Goal: Navigation & Orientation: Find specific page/section

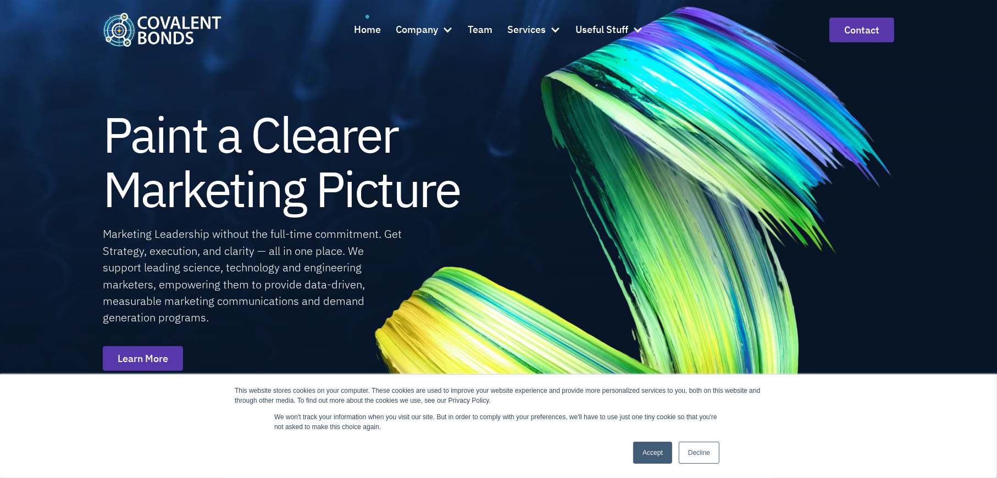
click at [699, 453] on link "Decline" at bounding box center [699, 453] width 41 height 22
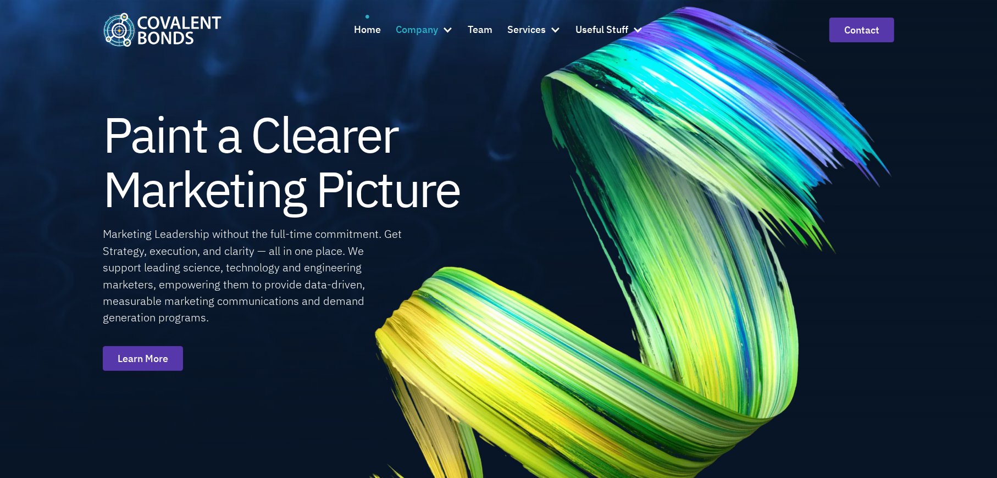
click at [437, 30] on div "Company" at bounding box center [417, 30] width 42 height 16
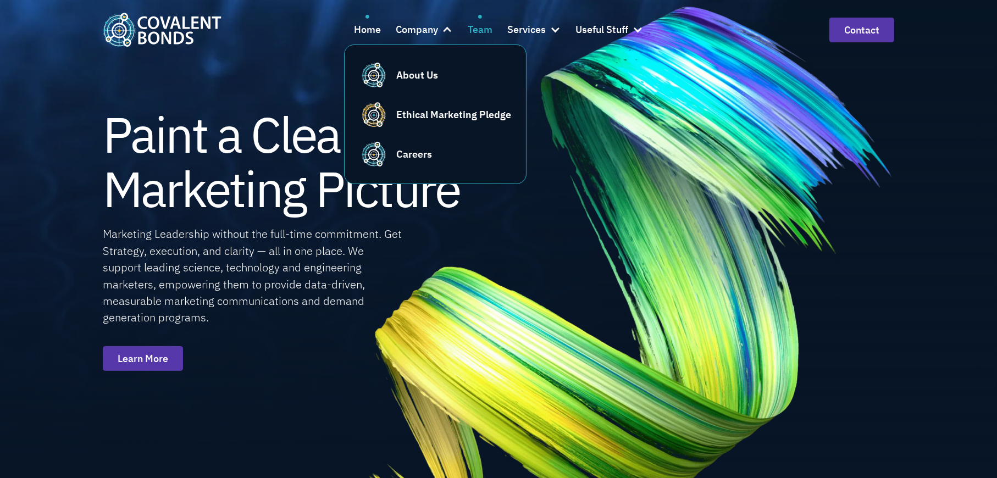
click at [490, 27] on div "Team" at bounding box center [480, 30] width 25 height 16
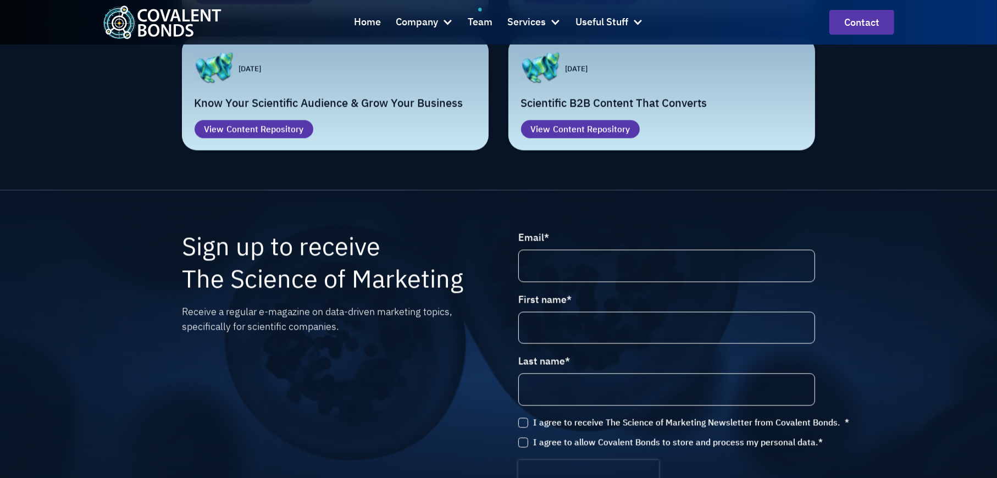
scroll to position [2143, 0]
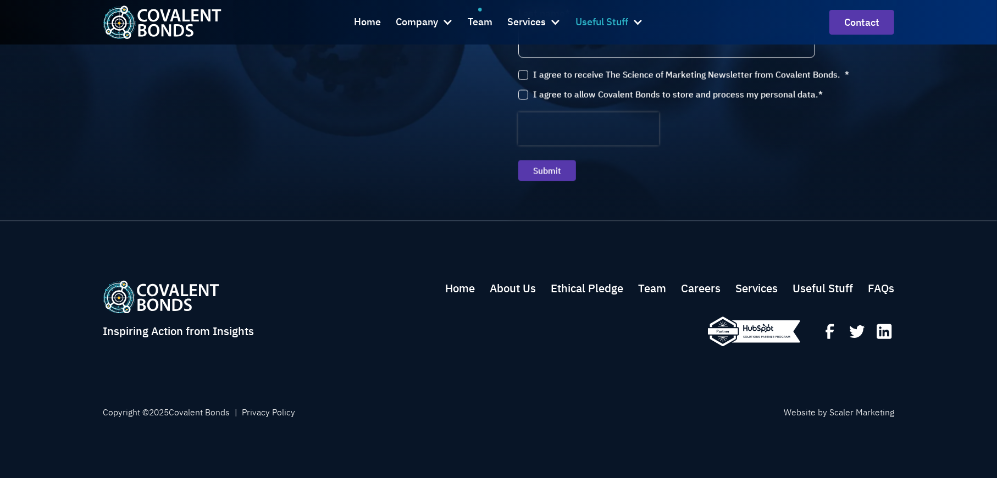
click at [614, 21] on div "Useful Stuff" at bounding box center [601, 22] width 53 height 16
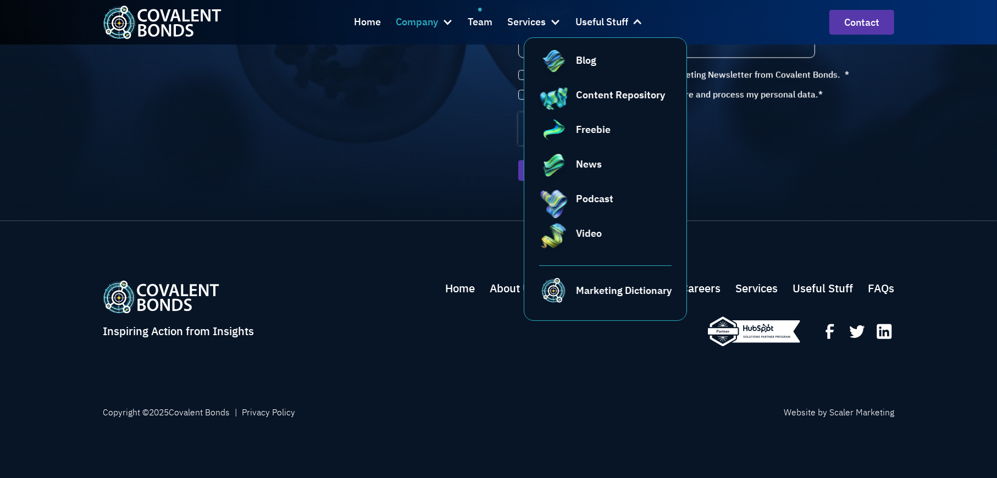
click at [403, 18] on div "Company" at bounding box center [417, 22] width 42 height 16
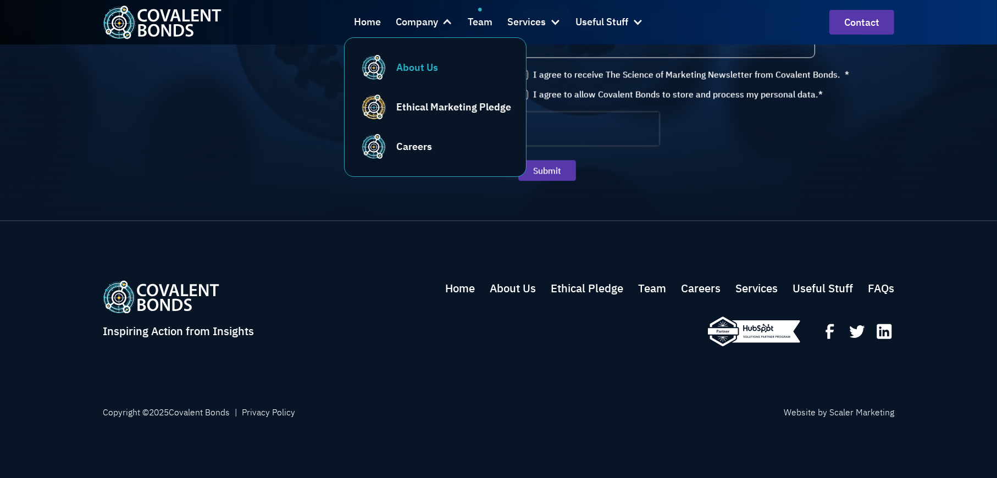
click at [411, 66] on div "About Us" at bounding box center [417, 67] width 42 height 15
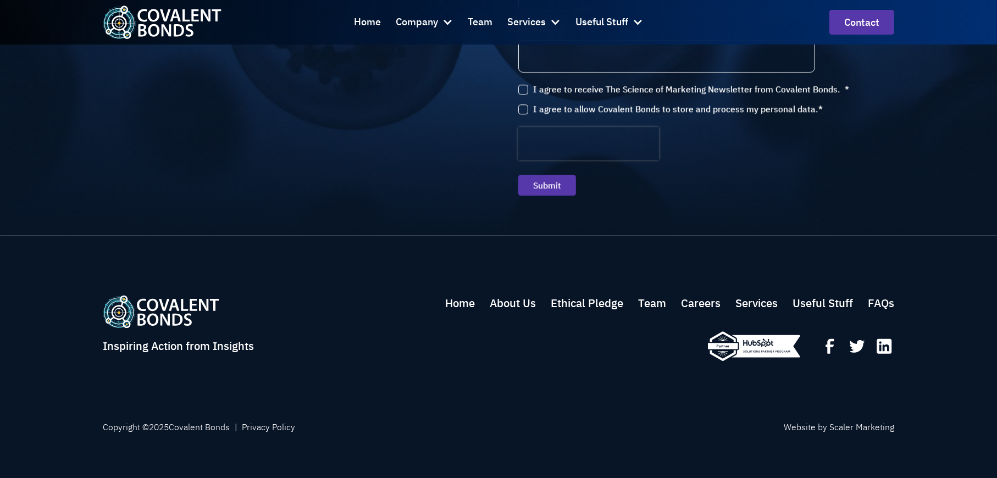
scroll to position [2637, 0]
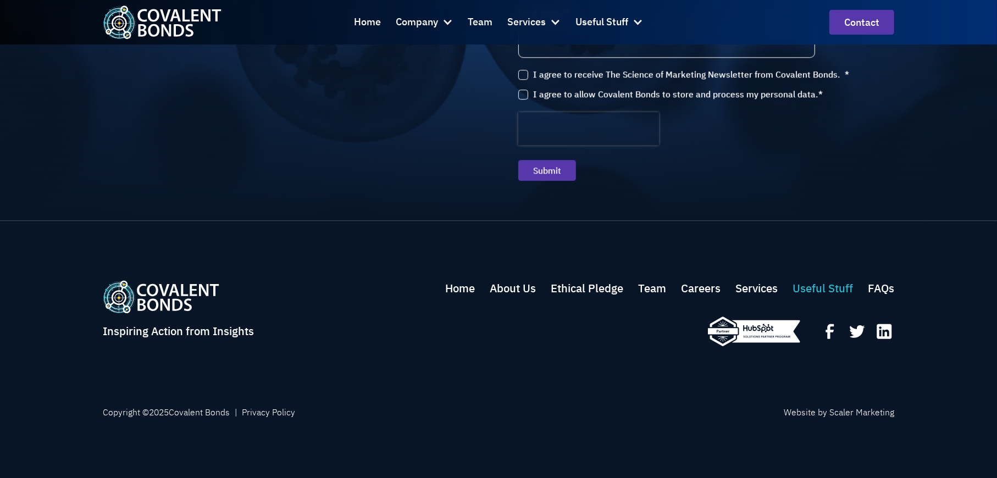
click at [799, 284] on link "Useful Stuff" at bounding box center [822, 288] width 60 height 16
